Goal: Find contact information: Obtain details needed to contact an individual or organization

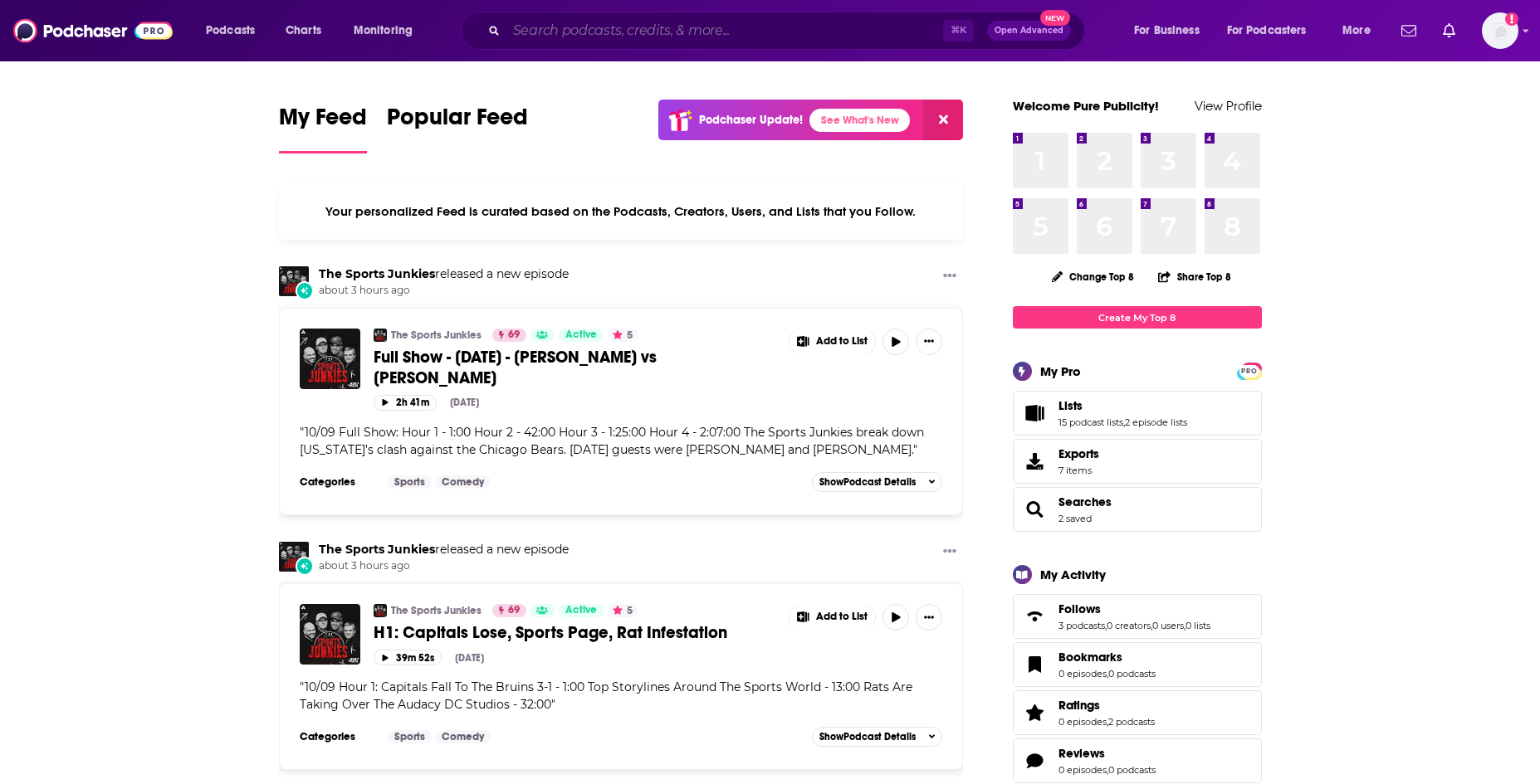
click at [572, 27] on input "Search podcasts, credits, & more..." at bounding box center [724, 31] width 436 height 26
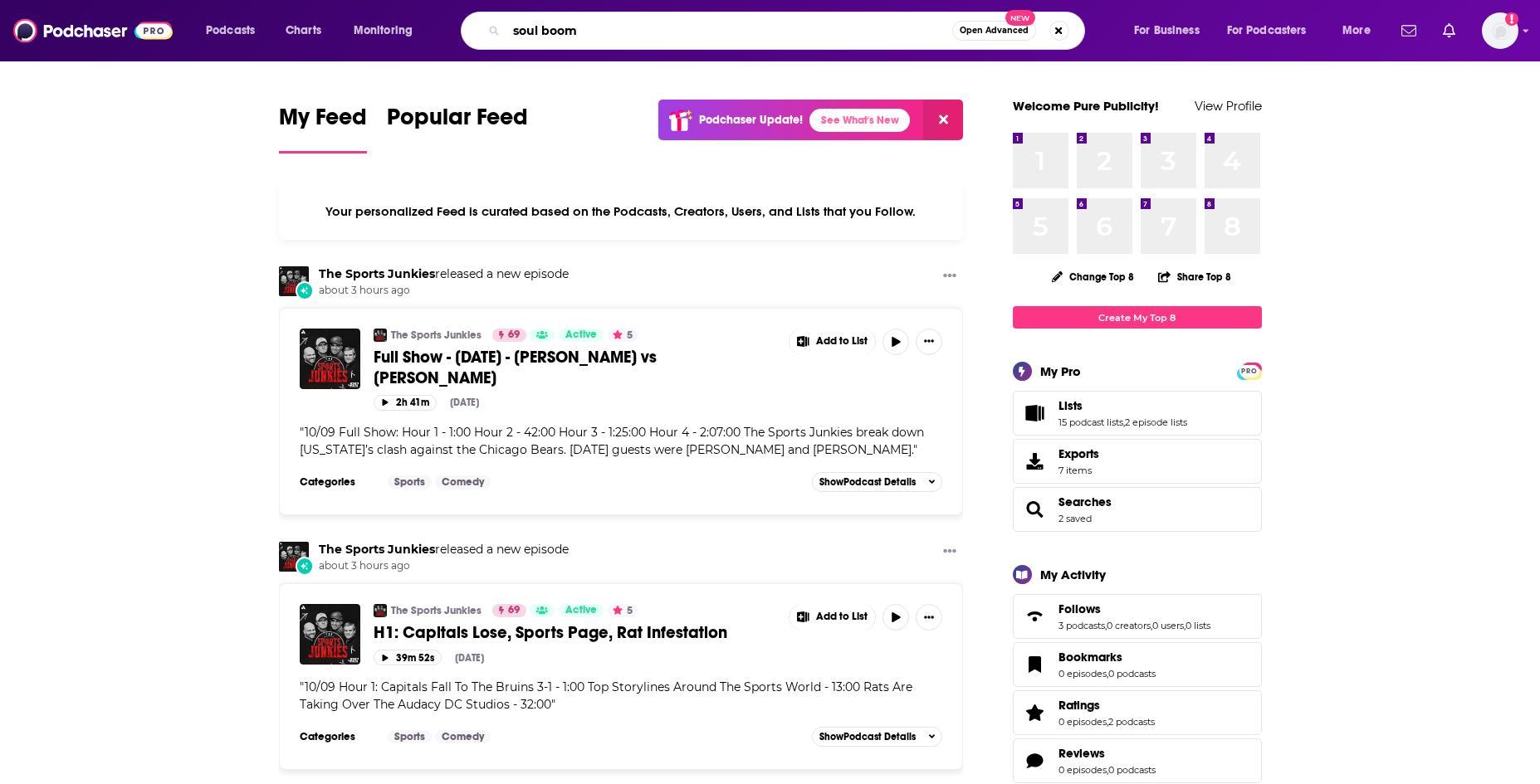
type input "soul boom"
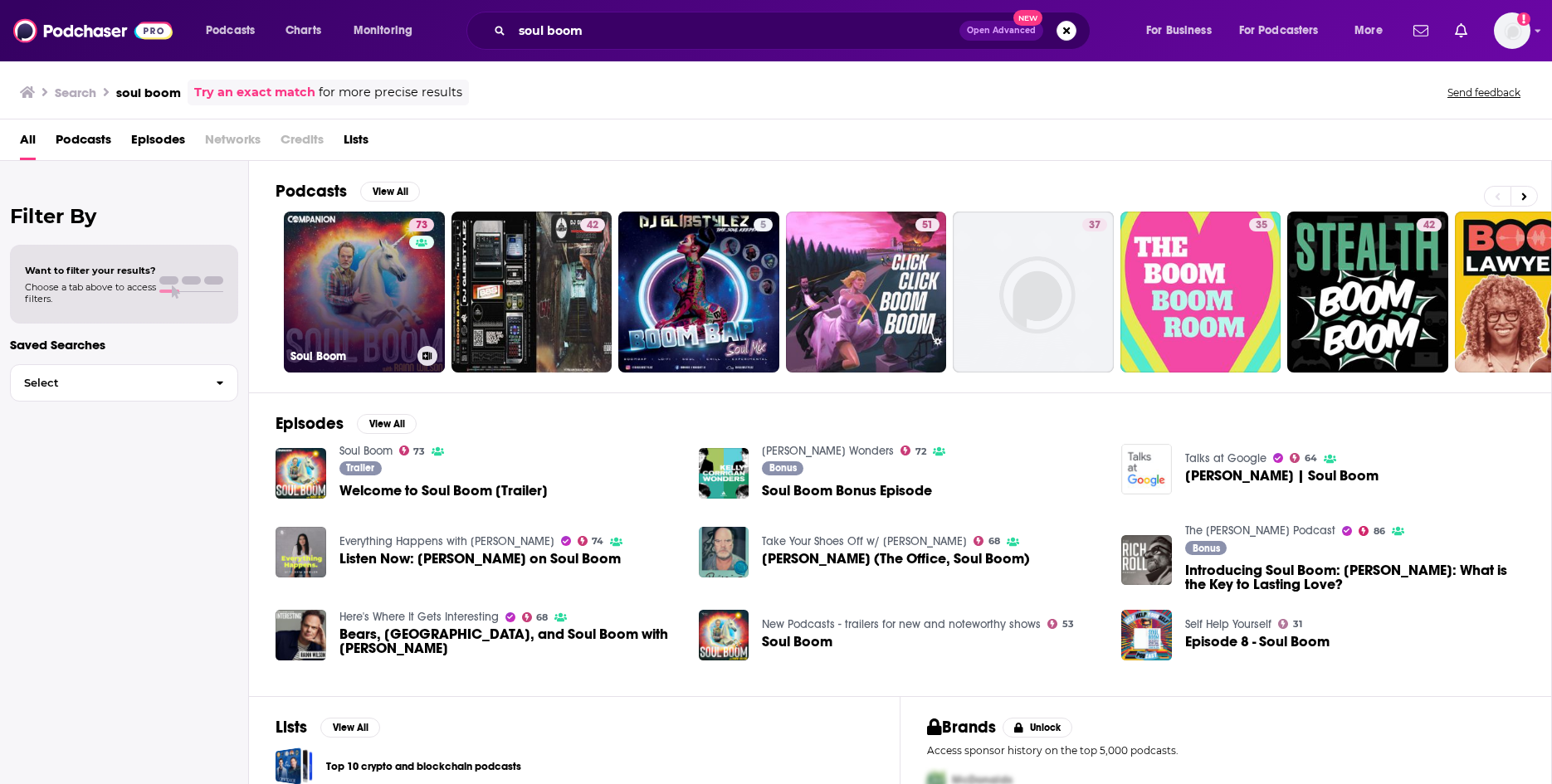
click at [351, 316] on link "73 Soul Boom" at bounding box center [365, 292] width 161 height 161
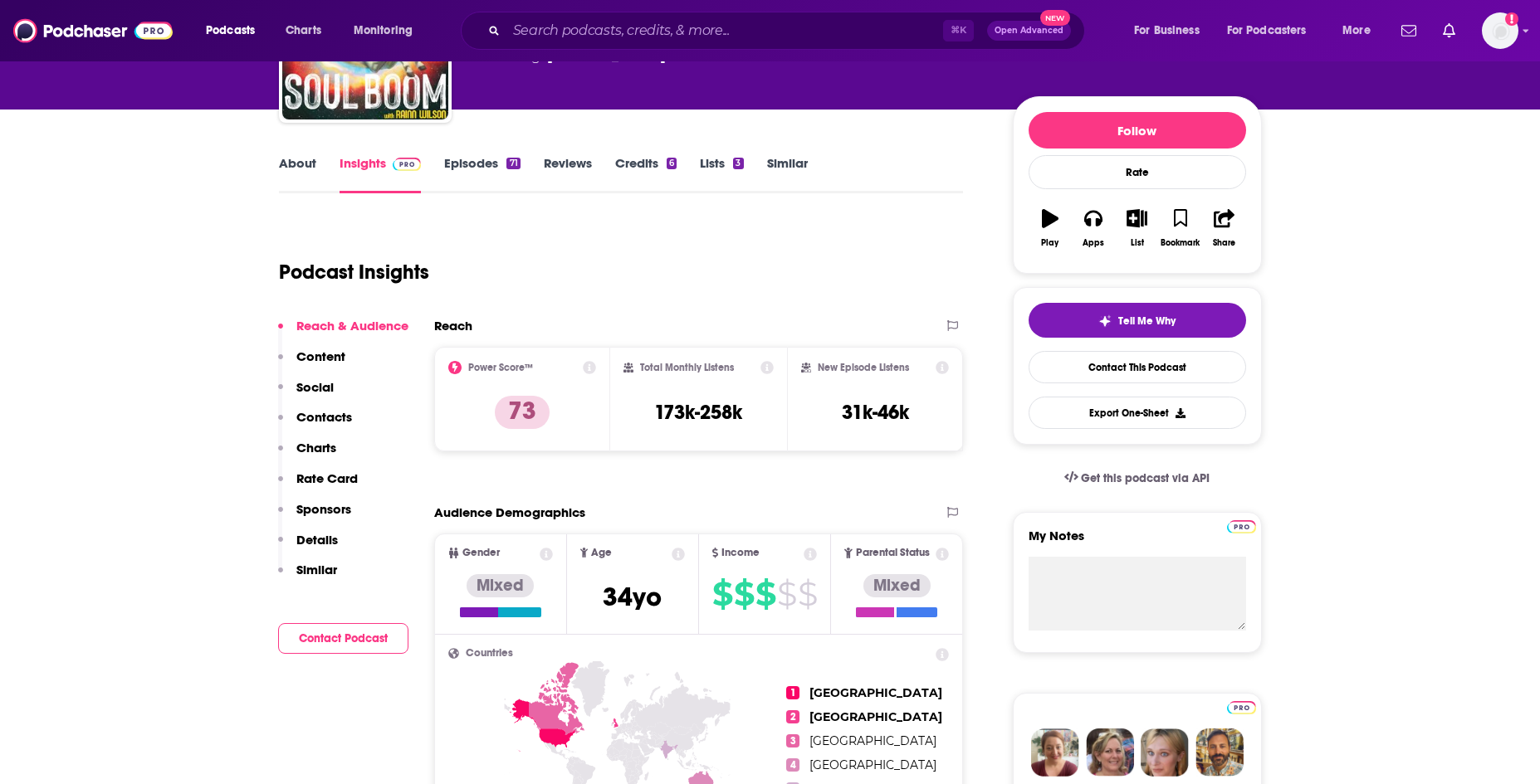
scroll to position [160, 0]
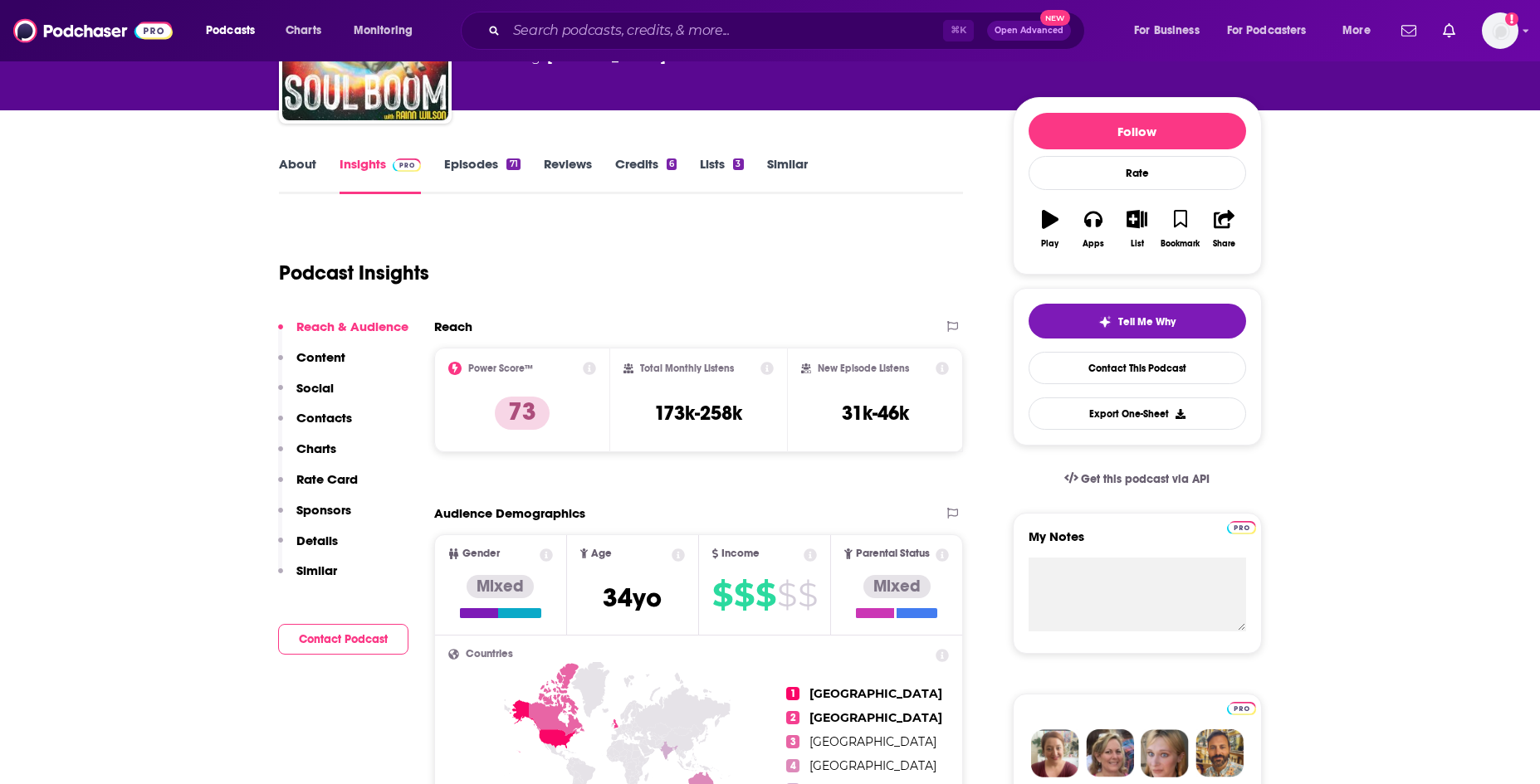
click at [334, 420] on p "Contacts" at bounding box center [324, 418] width 56 height 16
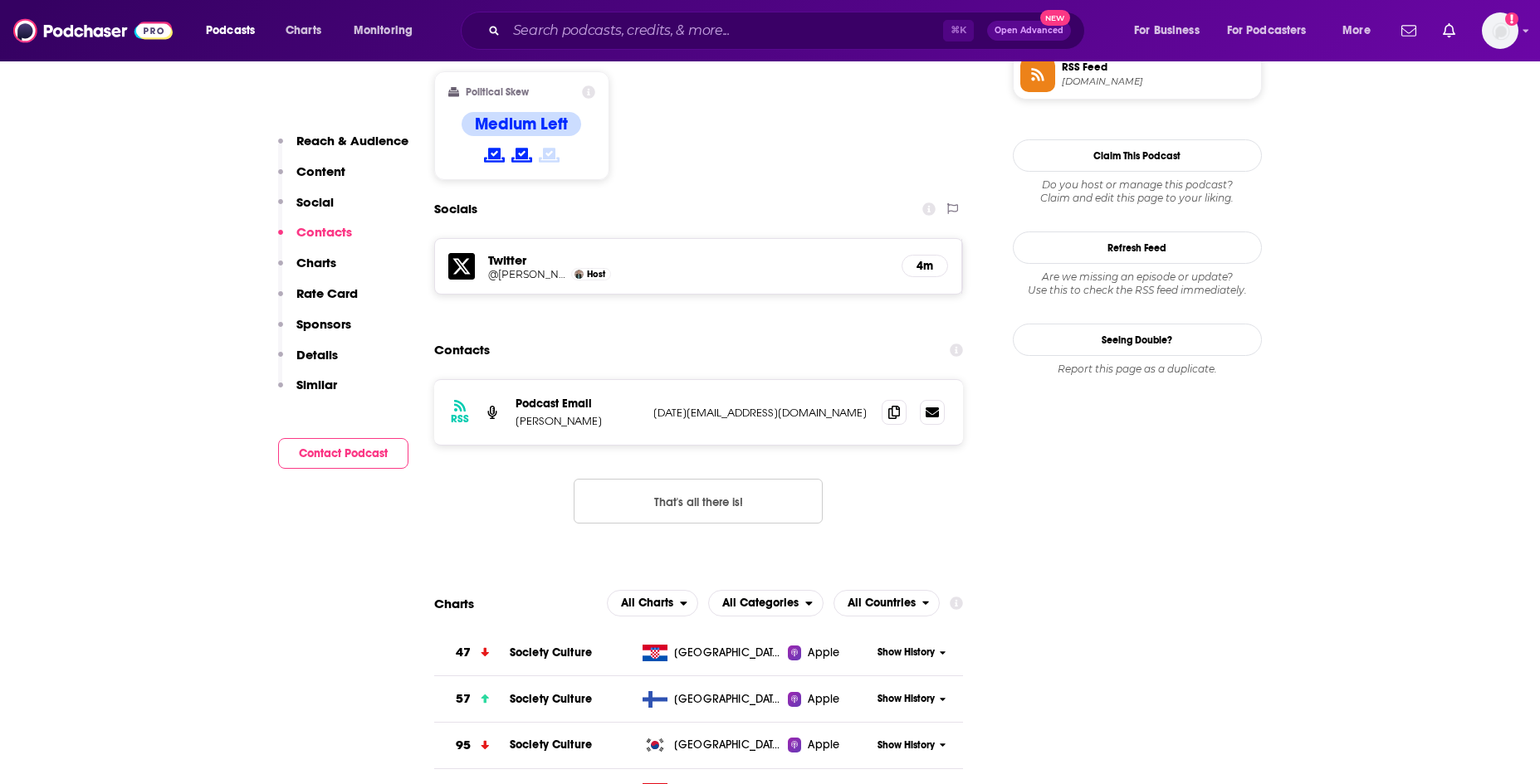
scroll to position [1367, 0]
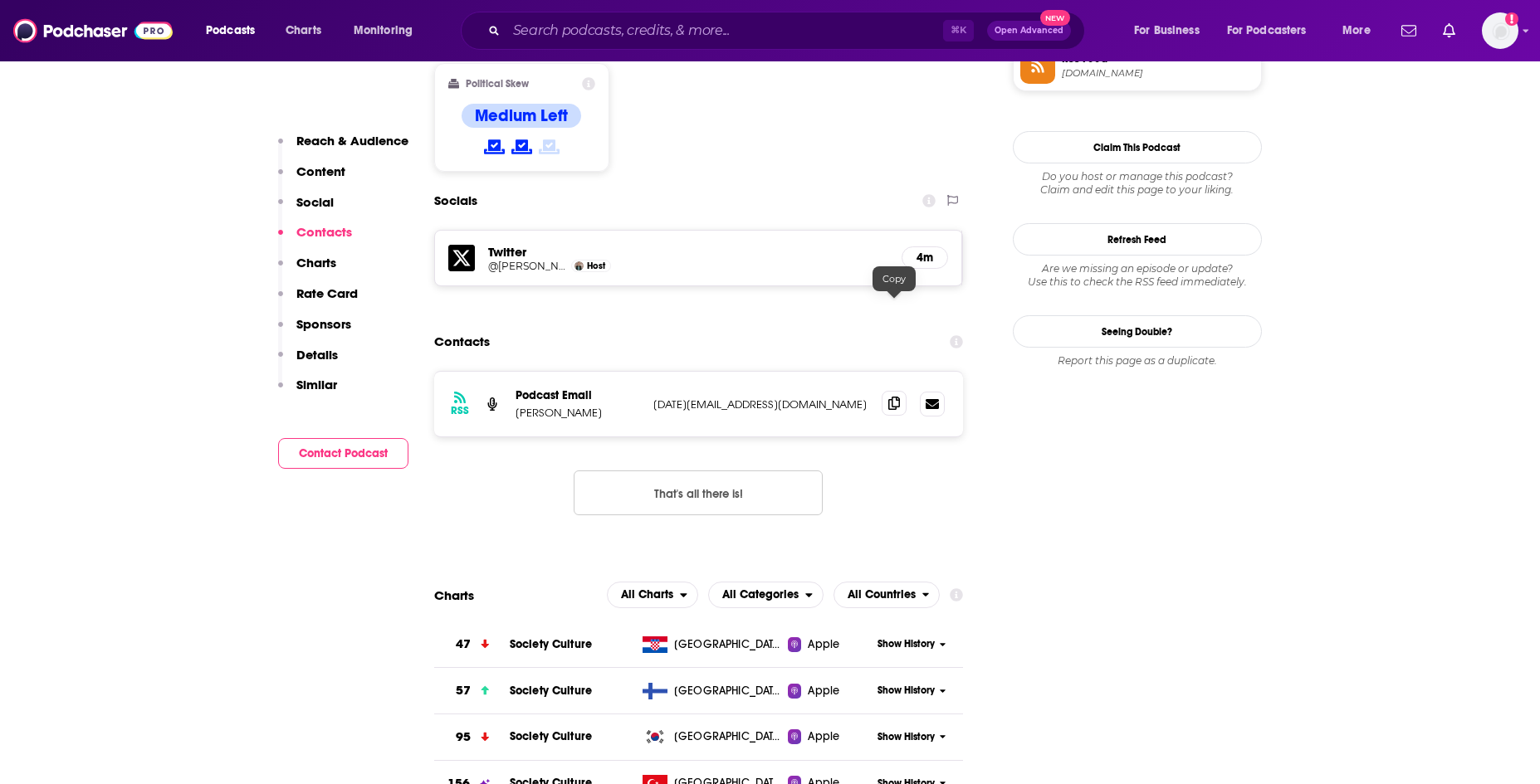
click at [899, 397] on icon at bounding box center [894, 403] width 11 height 13
